Goal: Find specific page/section: Find specific page/section

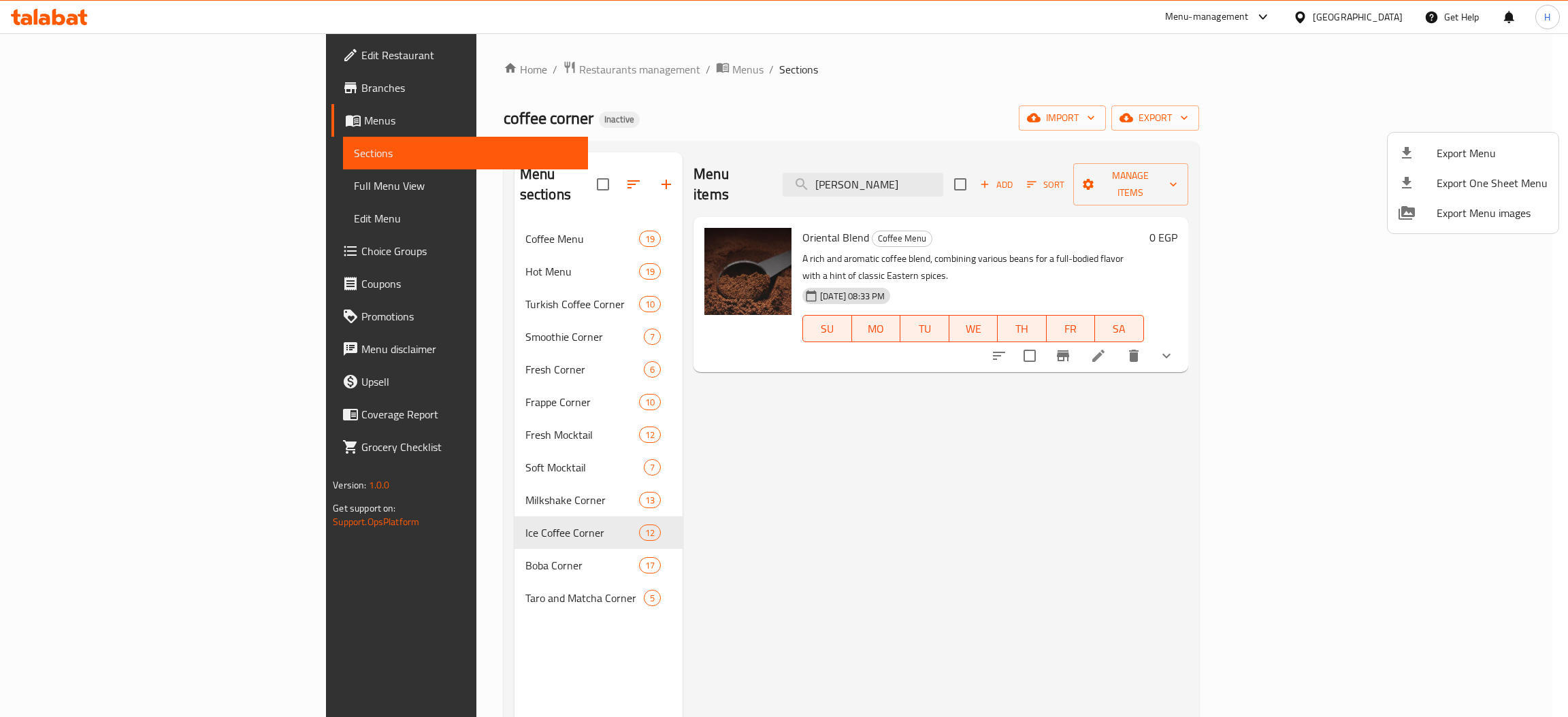
click at [56, 16] on div at bounding box center [784, 358] width 1568 height 717
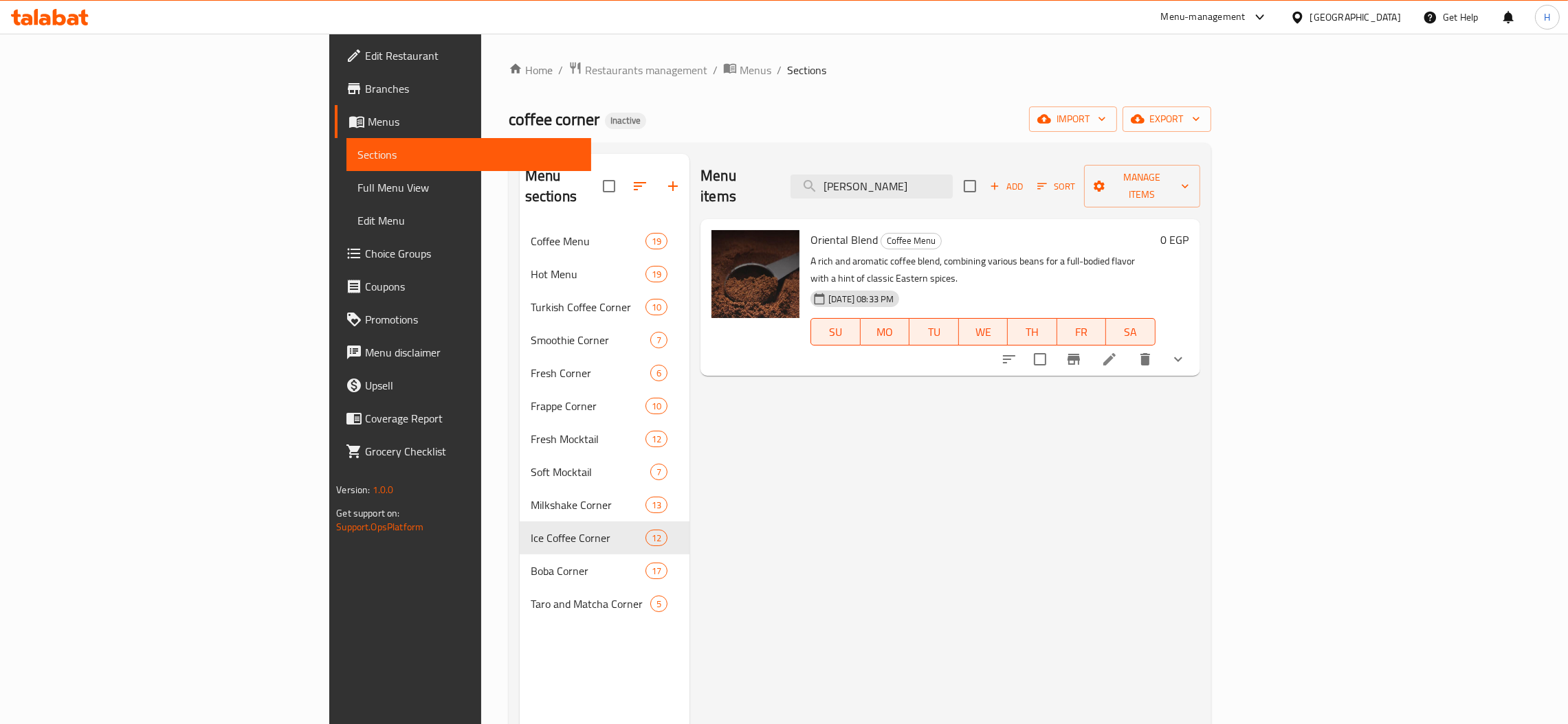
click at [57, 16] on icon at bounding box center [59, 17] width 13 height 16
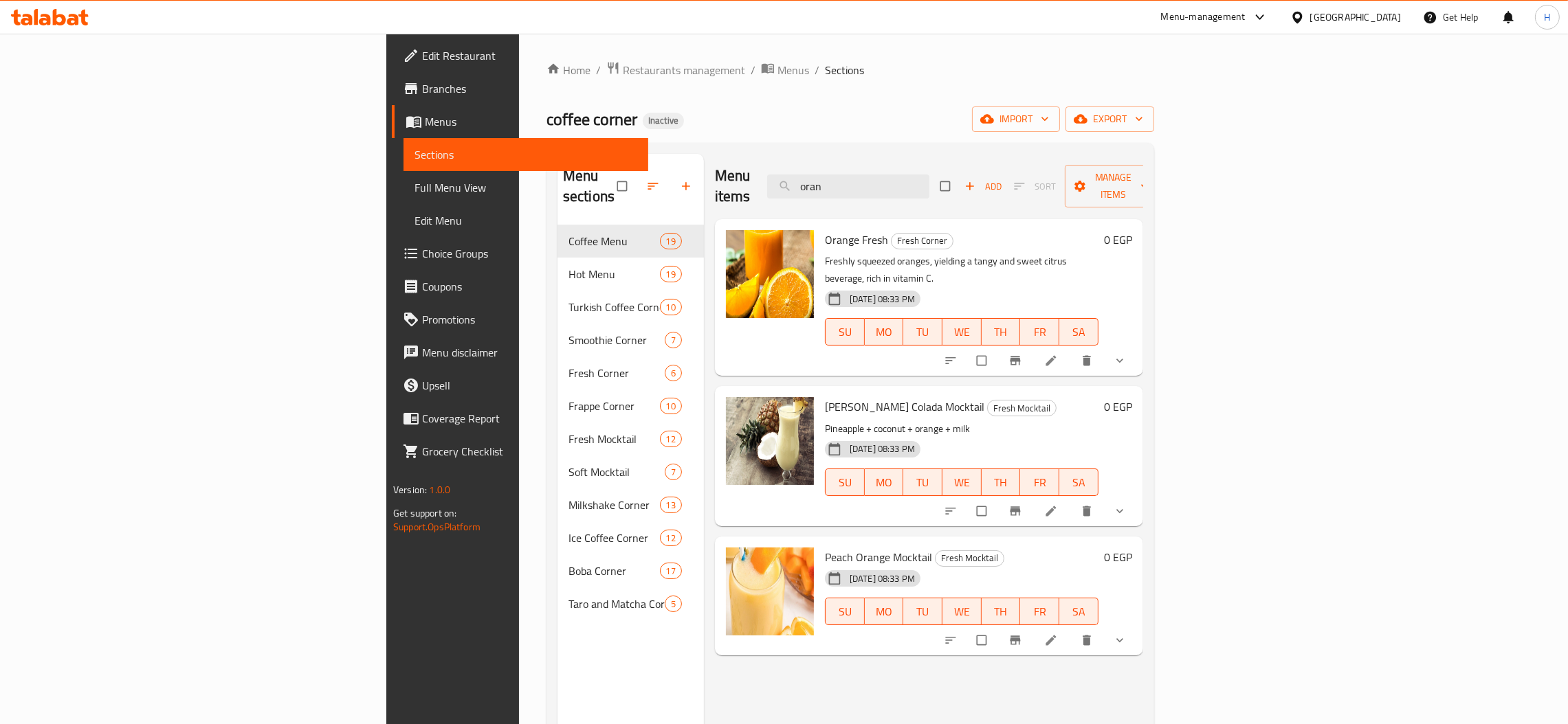
click at [51, 12] on icon at bounding box center [49, 17] width 78 height 16
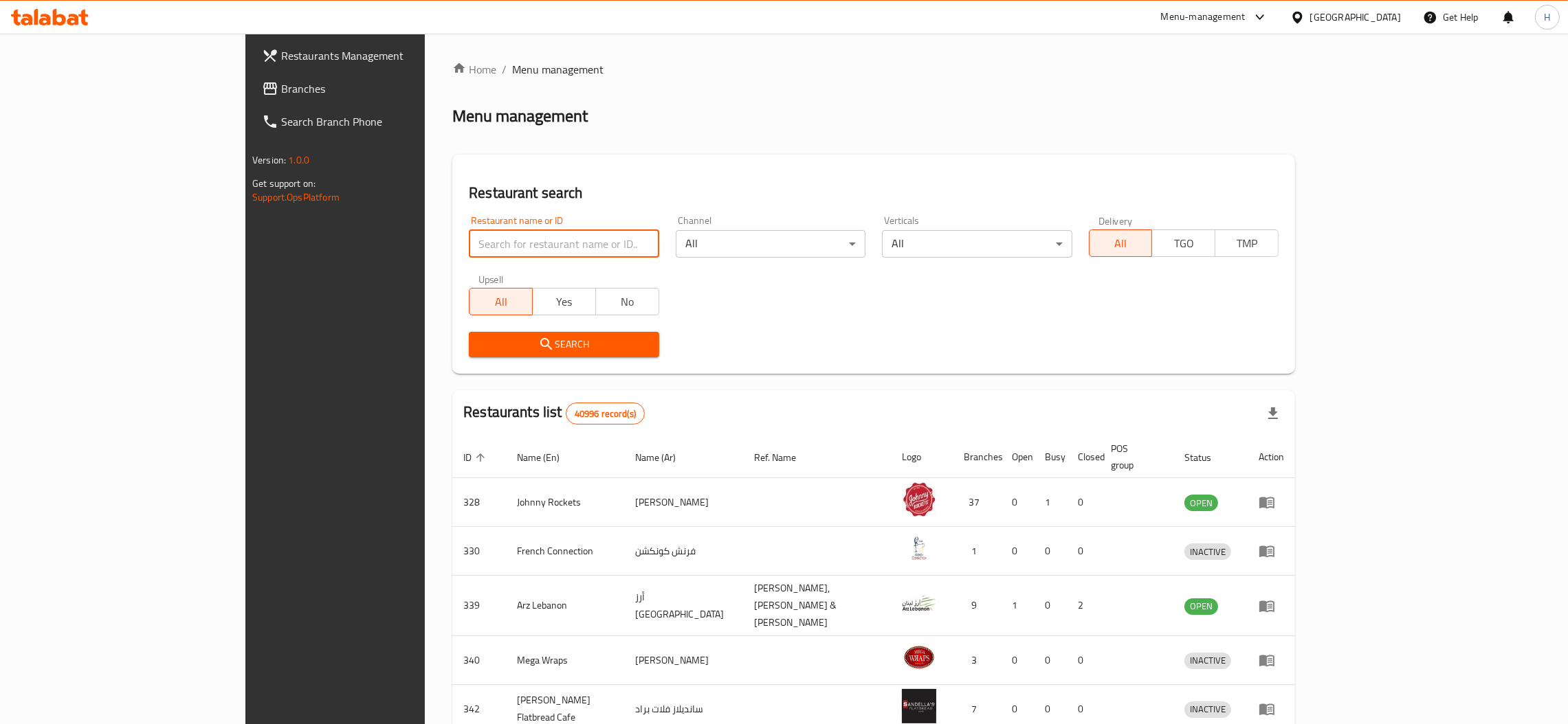
click at [469, 234] on input "search" at bounding box center [563, 244] width 190 height 28
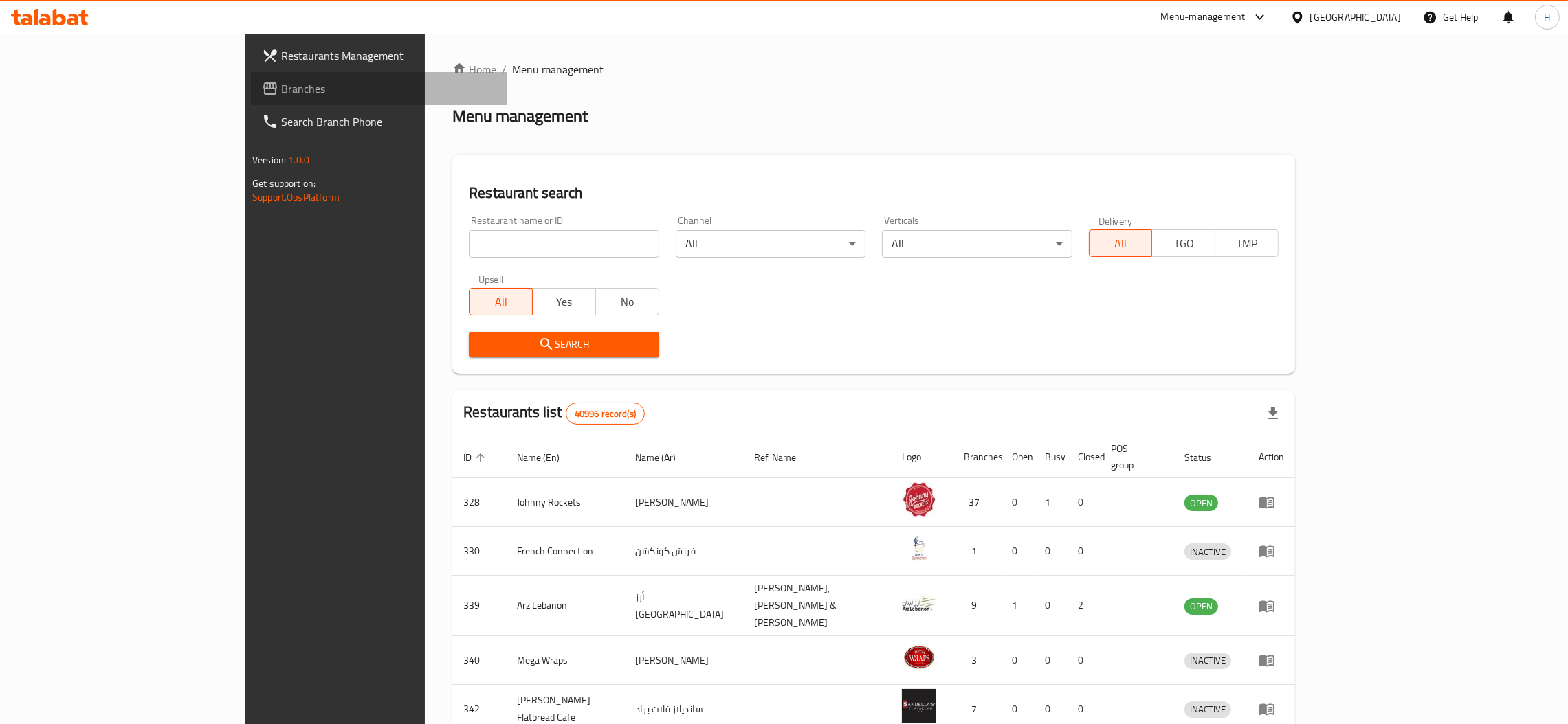
click at [281, 85] on span "Branches" at bounding box center [389, 88] width 215 height 16
